Goal: Transaction & Acquisition: Purchase product/service

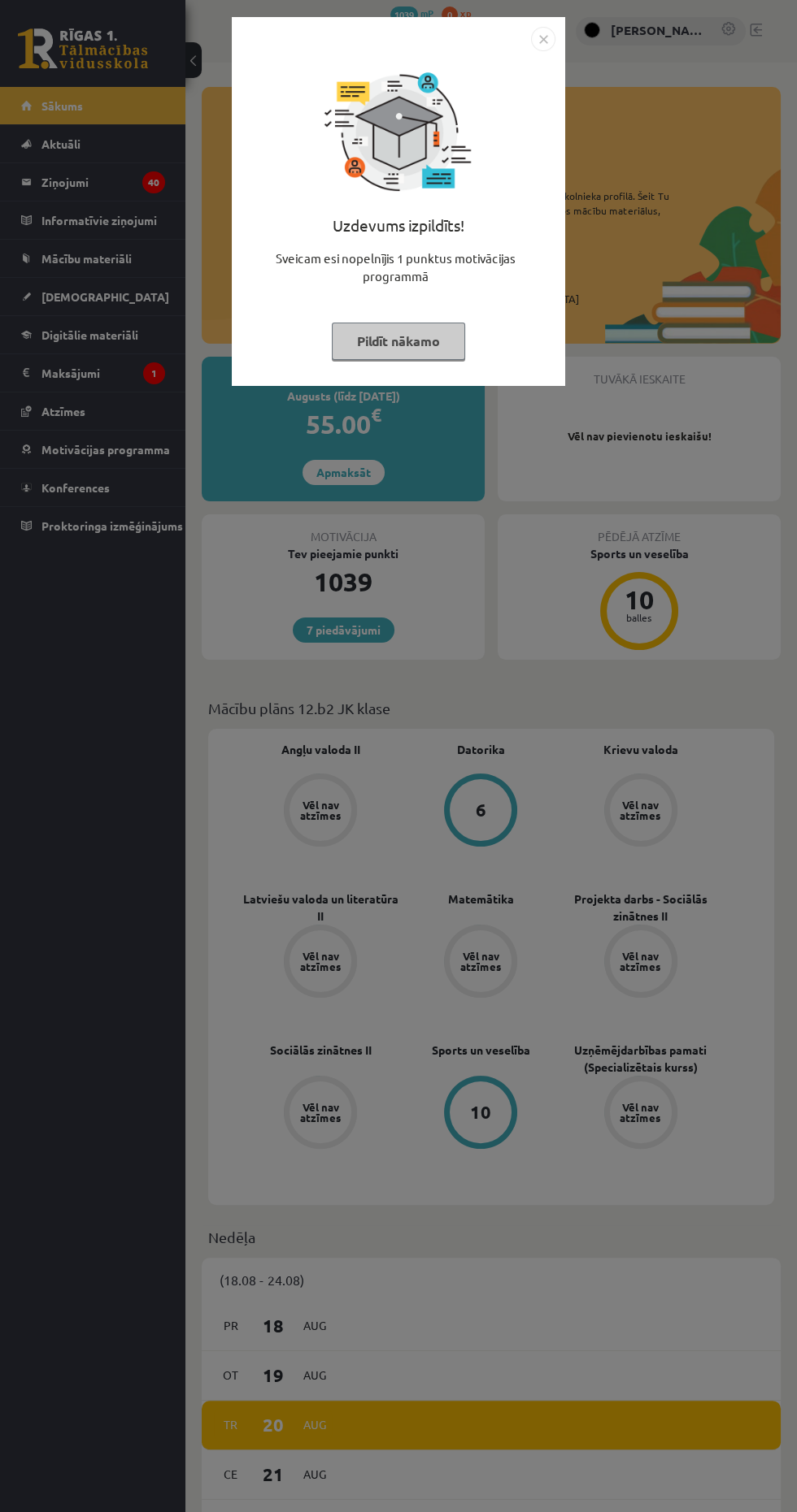
click at [360, 353] on button "Pildīt nākamo" at bounding box center [398, 341] width 133 height 37
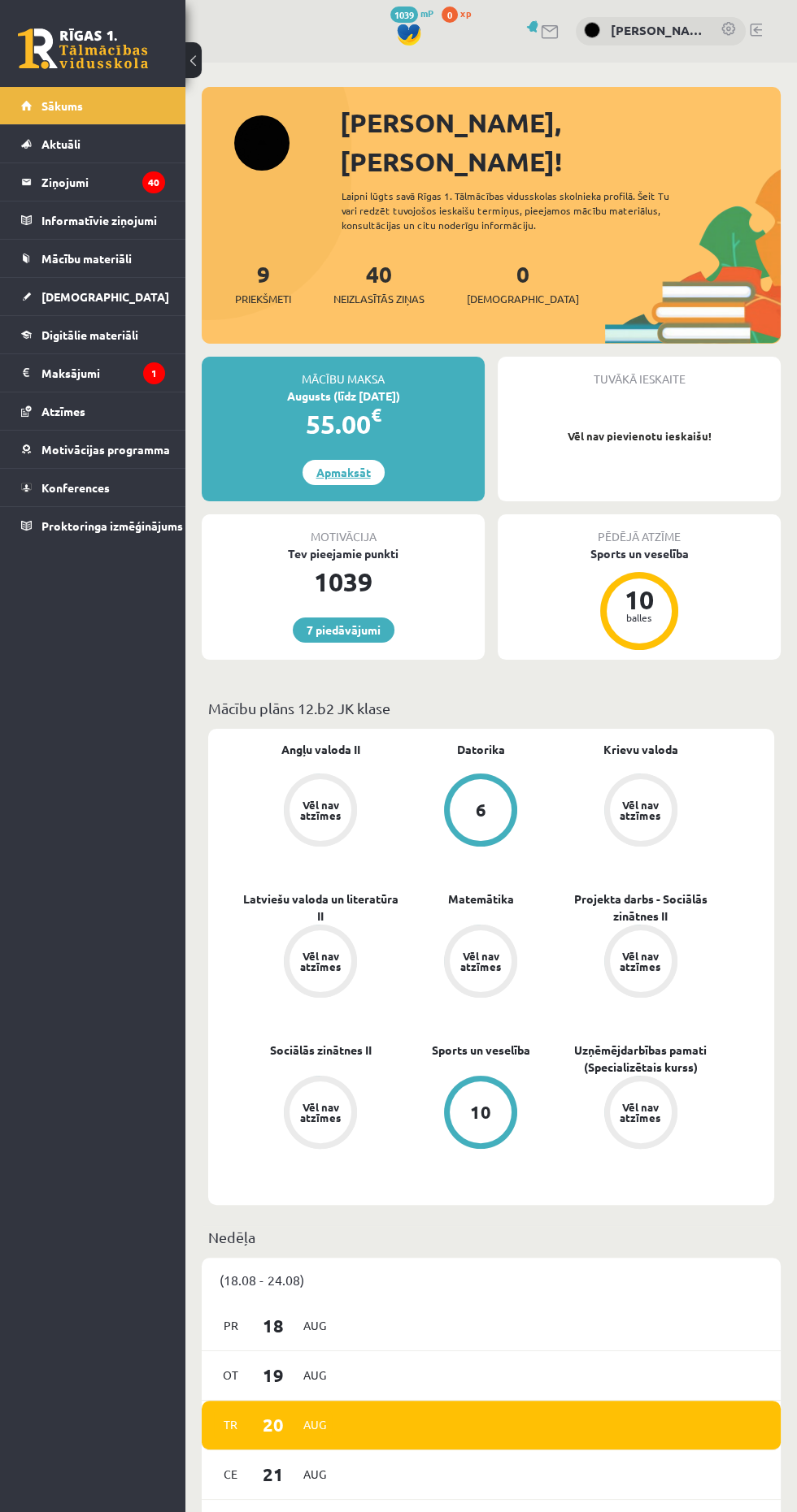
click at [321, 460] on link "Apmaksāt" at bounding box center [344, 473] width 82 height 26
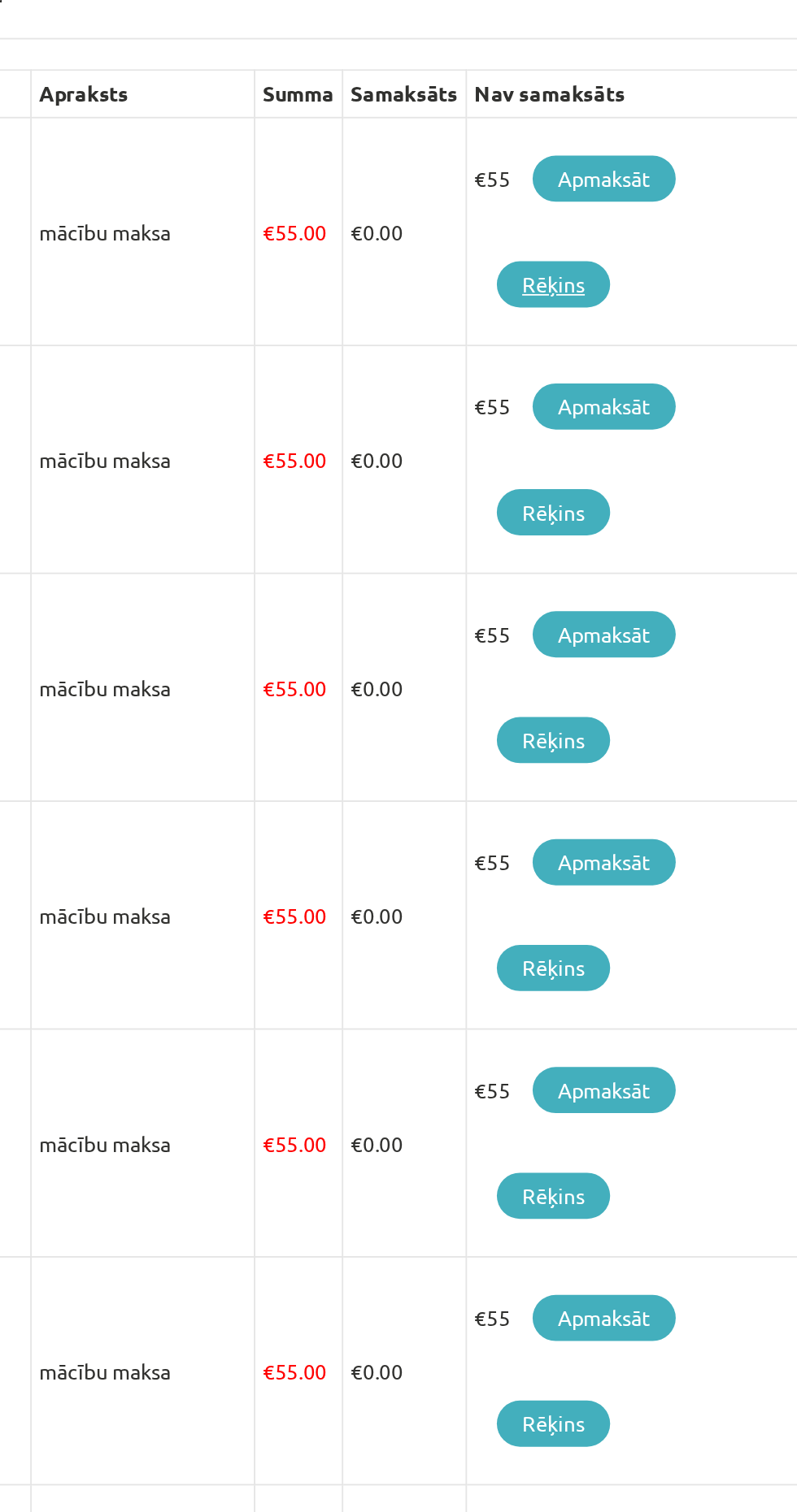
click at [637, 552] on link "Rēķins" at bounding box center [624, 549] width 62 height 26
